Goal: Task Accomplishment & Management: Complete application form

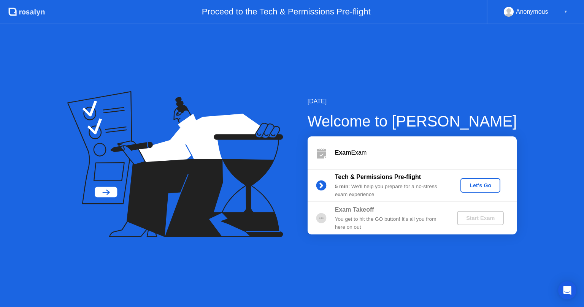
click at [482, 187] on div "Let's Go" at bounding box center [481, 186] width 34 height 6
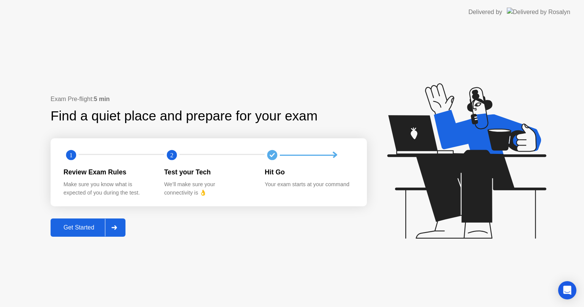
click at [78, 226] on div "Get Started" at bounding box center [79, 227] width 52 height 7
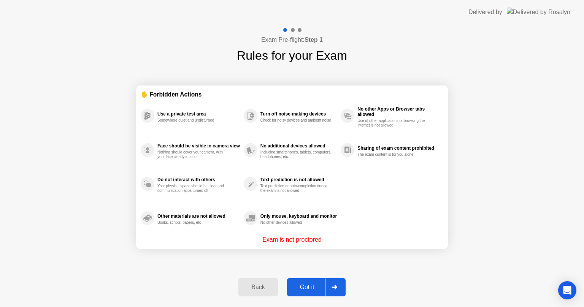
click at [304, 292] on button "Got it" at bounding box center [316, 288] width 59 height 18
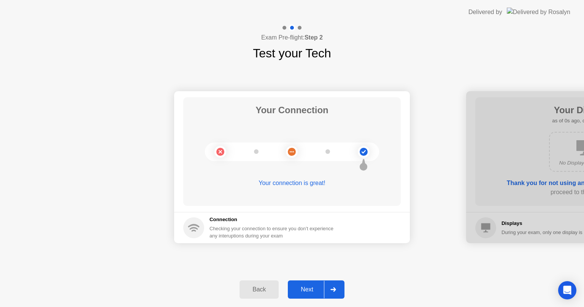
click at [313, 289] on div "Next" at bounding box center [307, 289] width 34 height 7
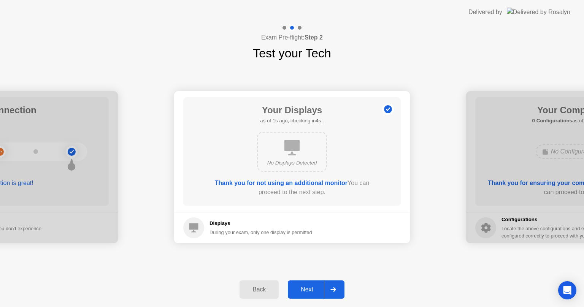
click at [312, 288] on div "Next" at bounding box center [307, 289] width 34 height 7
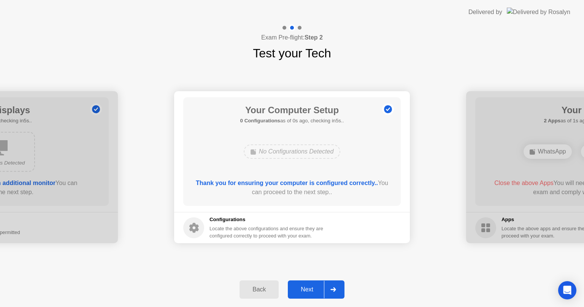
click at [312, 288] on div "Next" at bounding box center [307, 289] width 34 height 7
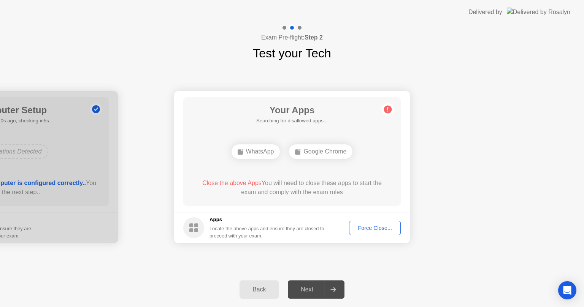
click at [368, 225] on div "Force Close..." at bounding box center [375, 228] width 46 height 6
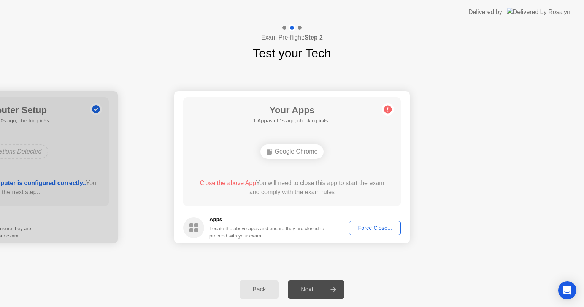
click at [359, 225] on div "Force Close..." at bounding box center [375, 228] width 46 height 6
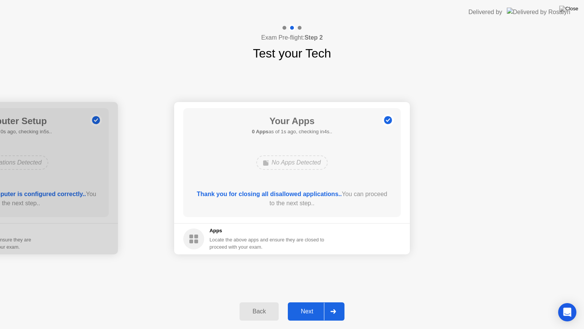
click at [312, 307] on div "Next" at bounding box center [307, 311] width 34 height 7
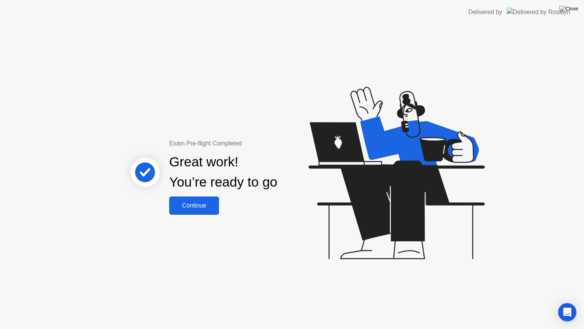
click at [206, 205] on div "Continue" at bounding box center [194, 205] width 45 height 7
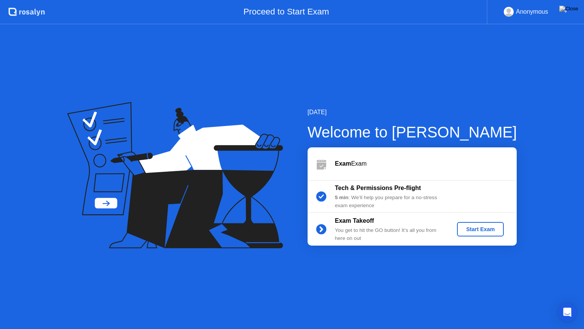
click at [479, 228] on div "Start Exam" at bounding box center [480, 229] width 41 height 6
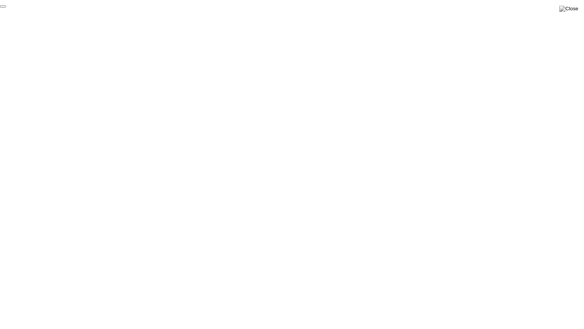
click at [6, 8] on button "End Proctoring Session" at bounding box center [3, 6] width 6 height 2
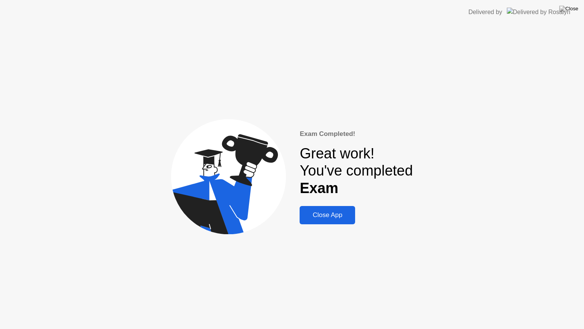
click at [336, 219] on div "Close App" at bounding box center [327, 215] width 51 height 8
